Goal: Task Accomplishment & Management: Use online tool/utility

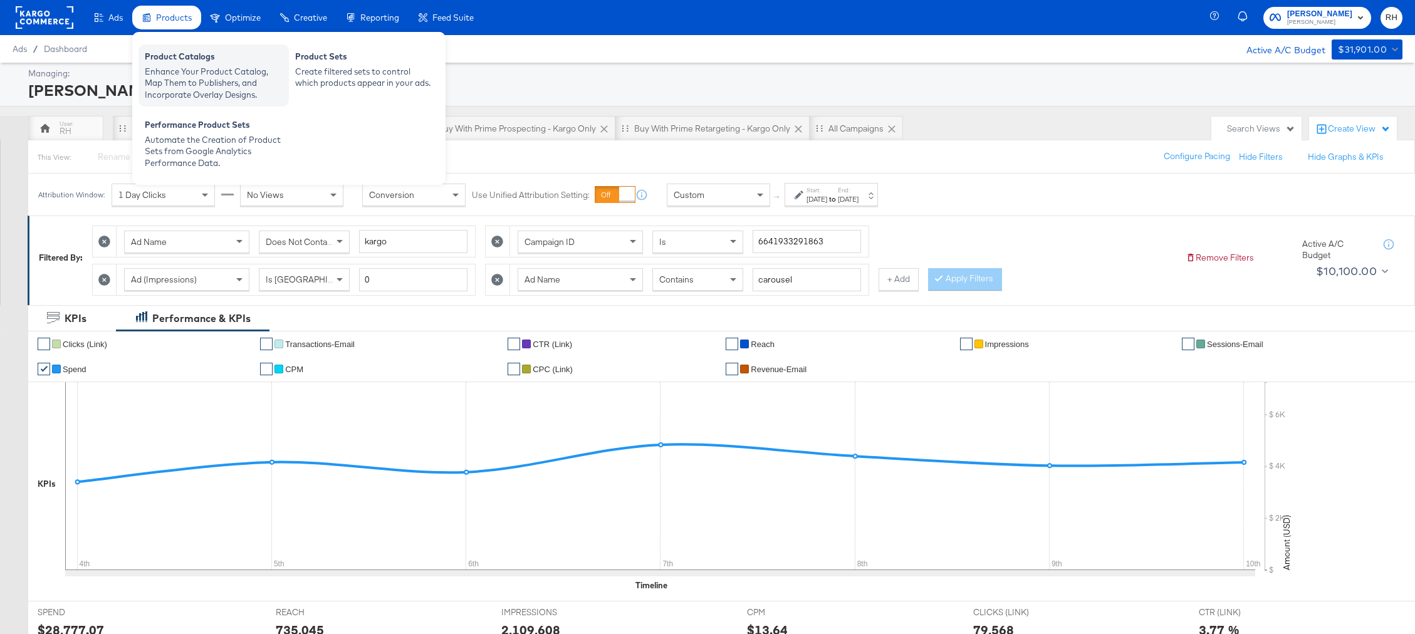
click at [179, 94] on div "Enhance Your Product Catalog, Map Them to Publishers, and Incorporate Overlay D…" at bounding box center [214, 83] width 138 height 35
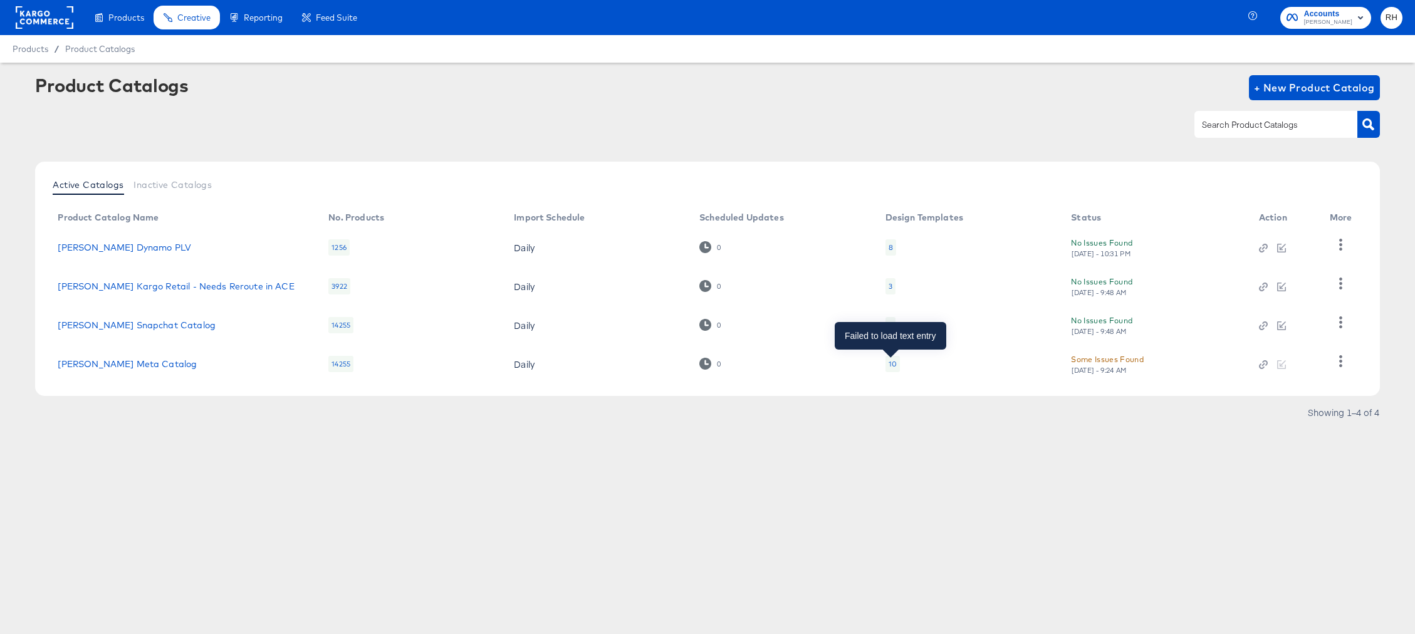
click at [891, 365] on div "10" at bounding box center [892, 364] width 8 height 10
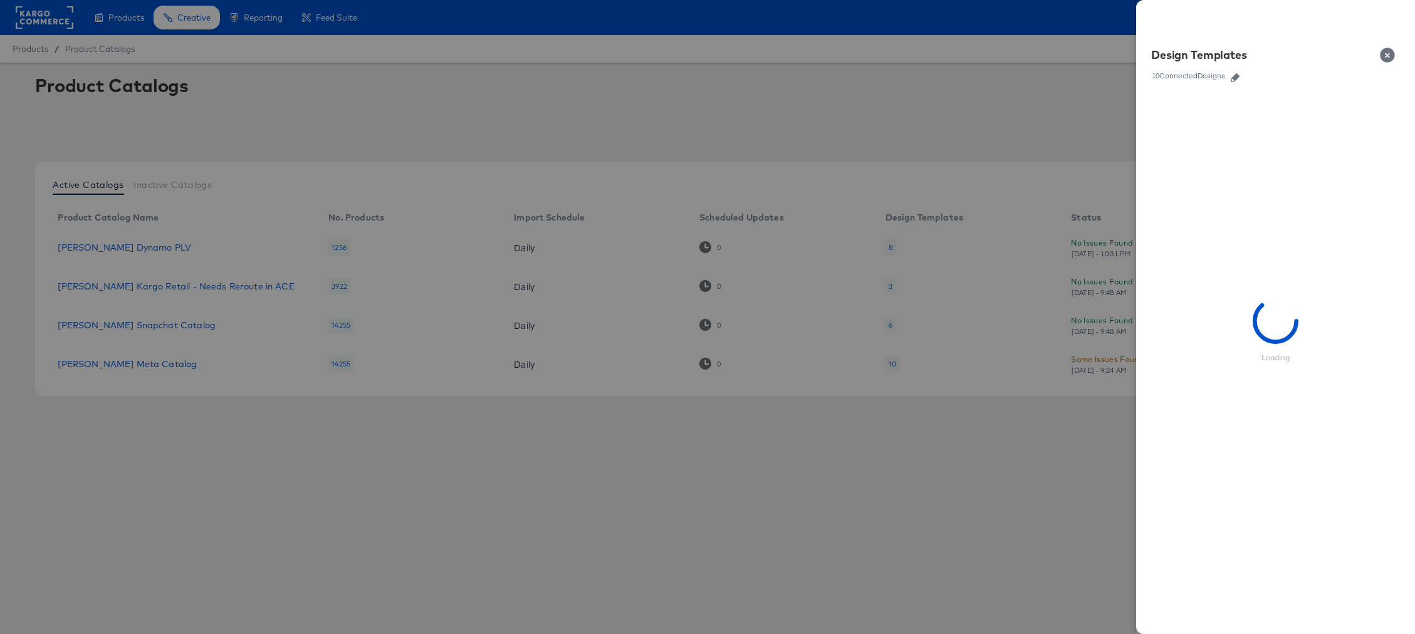
click at [1237, 76] on icon "button" at bounding box center [1235, 77] width 9 height 9
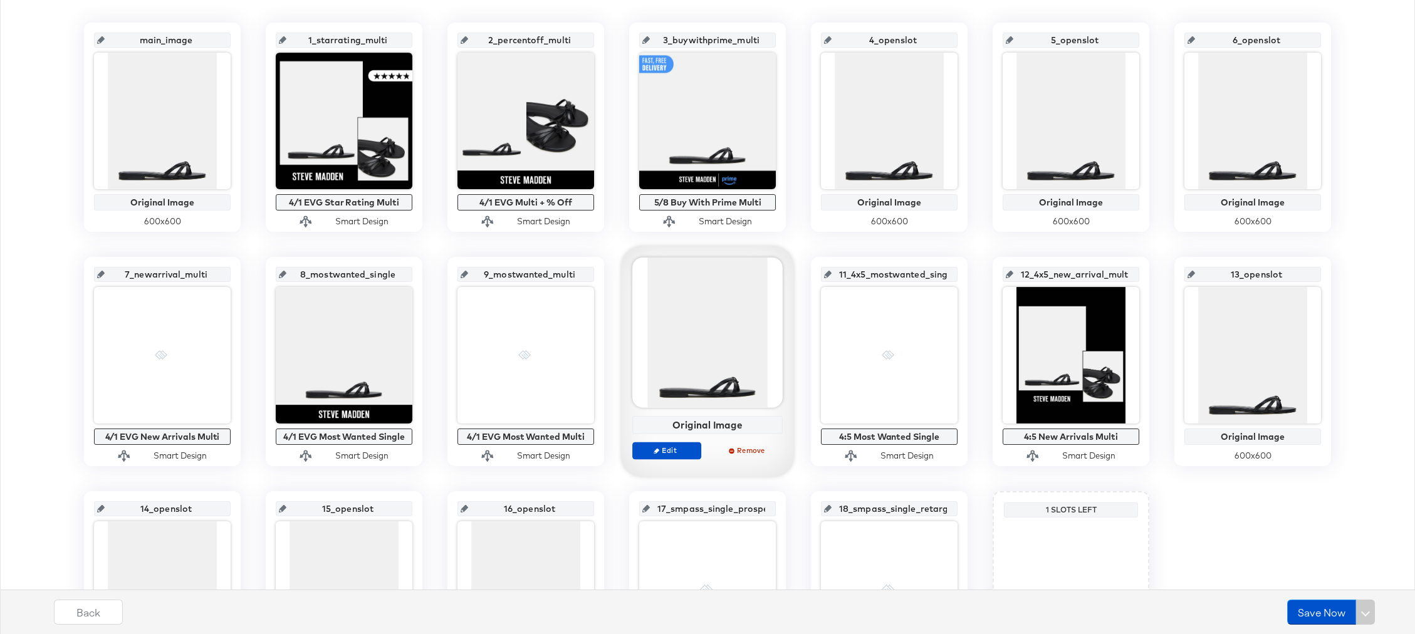
scroll to position [296, 0]
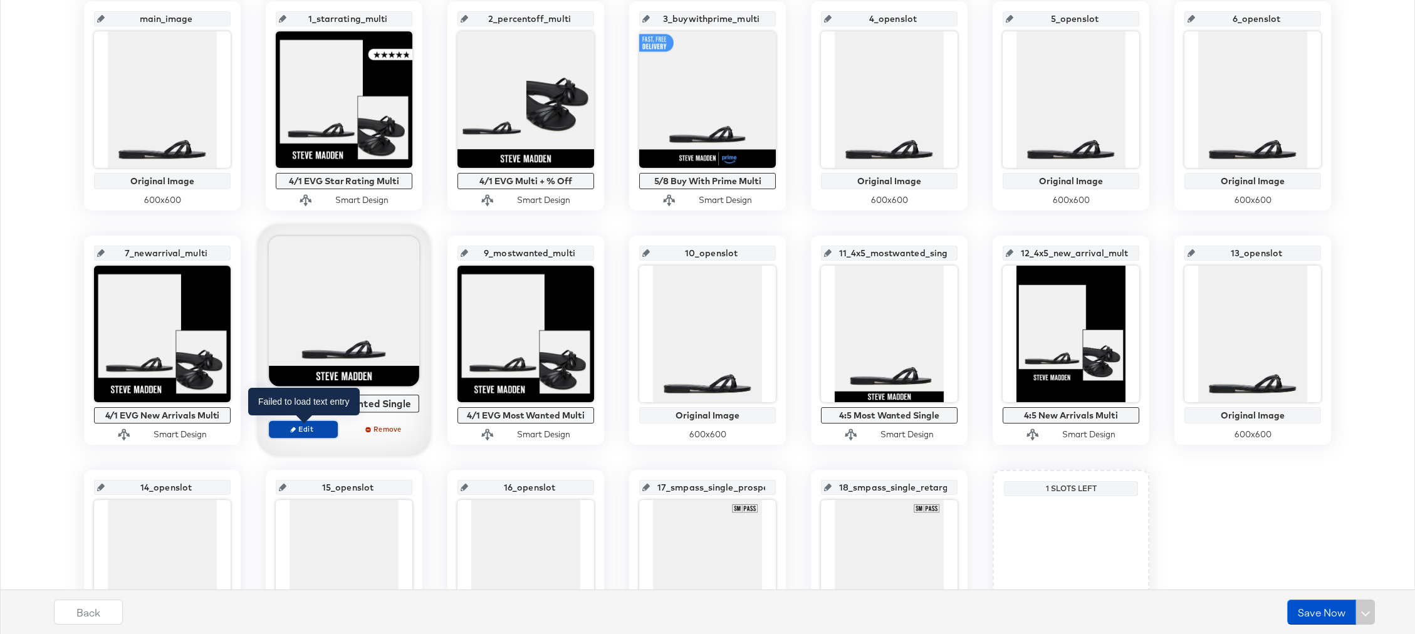
click at [295, 427] on icon "button" at bounding box center [293, 430] width 6 height 6
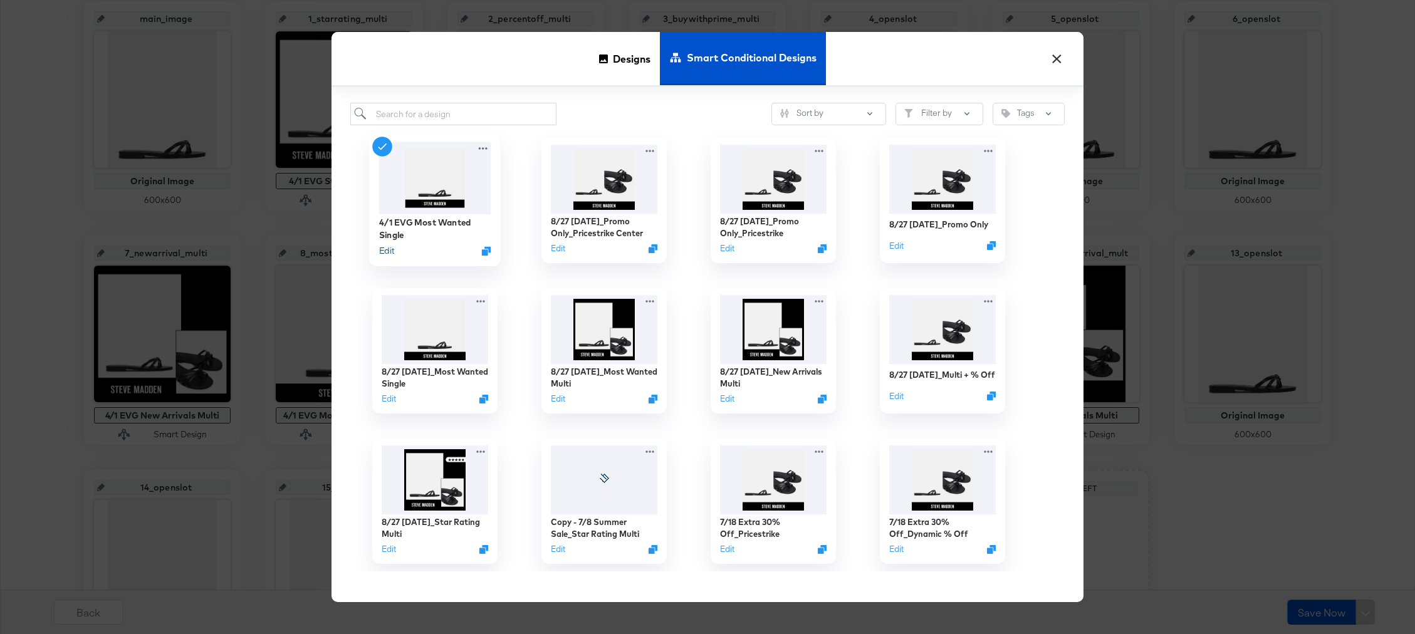
click at [390, 252] on button "Edit" at bounding box center [386, 251] width 15 height 12
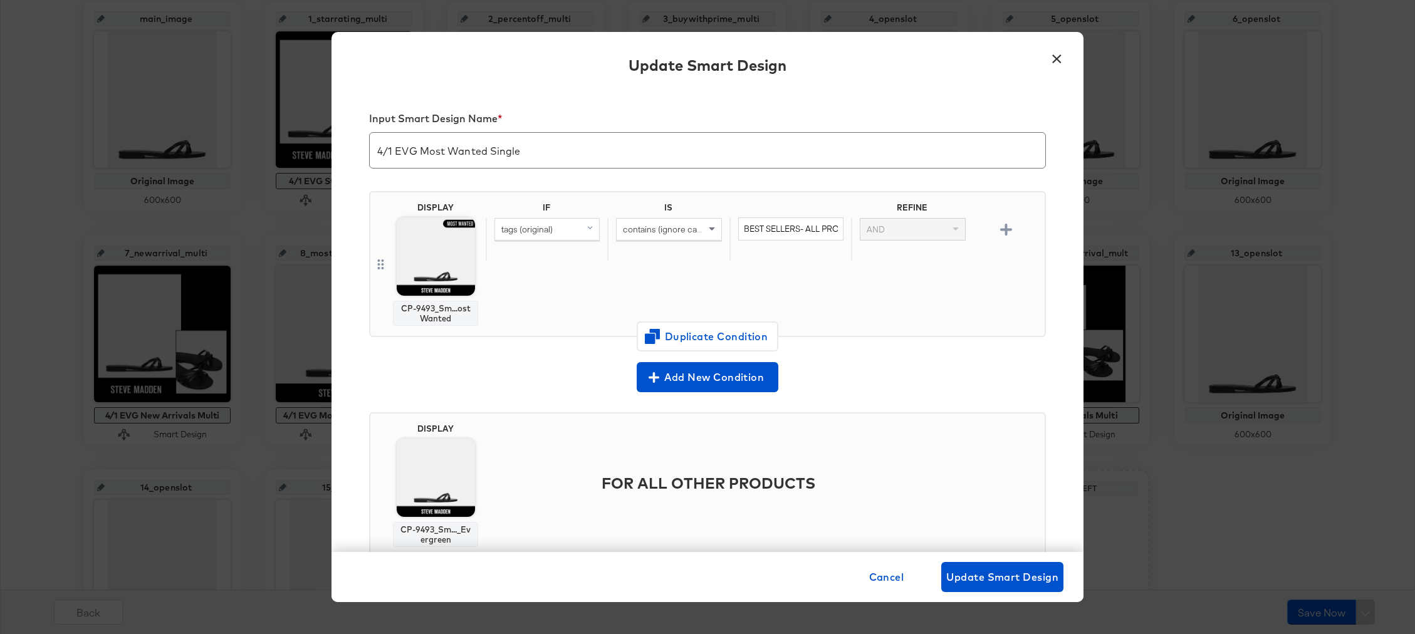
click at [1055, 55] on button "×" at bounding box center [1056, 55] width 23 height 23
